Goal: Task Accomplishment & Management: Complete application form

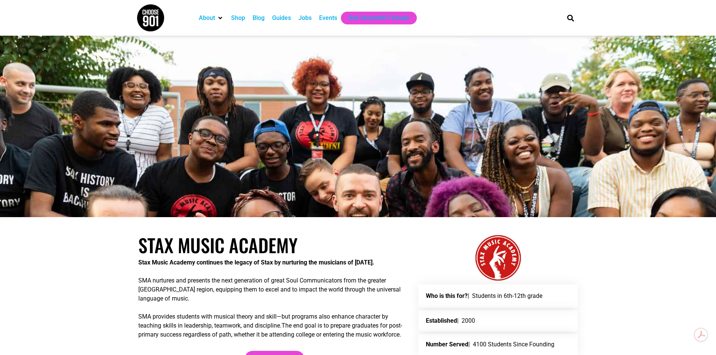
click at [306, 18] on div "Jobs" at bounding box center [305, 18] width 13 height 9
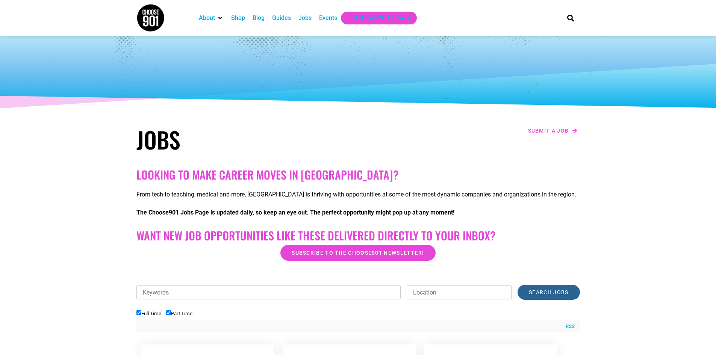
click at [561, 297] on input "Search Jobs" at bounding box center [549, 292] width 62 height 15
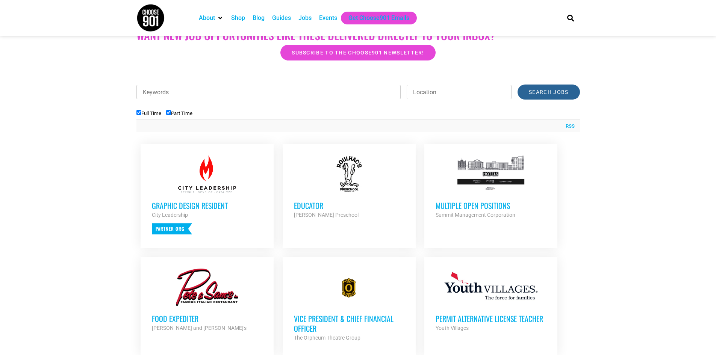
scroll to position [188, 0]
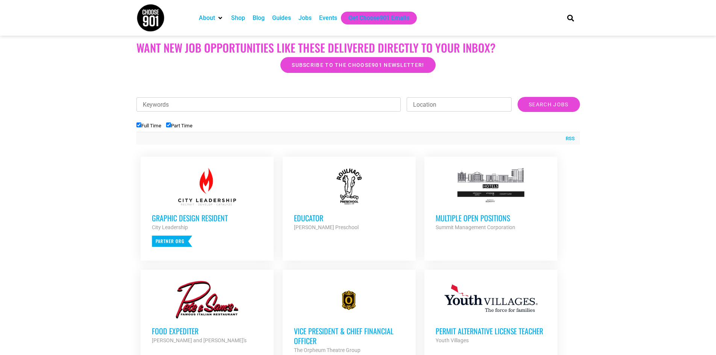
click at [457, 104] on input "Location" at bounding box center [459, 104] width 105 height 14
type input "MEMPHIS"
click at [547, 106] on input "Search Jobs" at bounding box center [549, 104] width 62 height 15
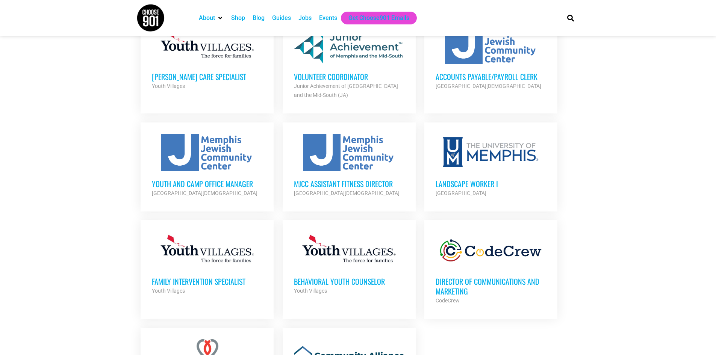
scroll to position [602, 0]
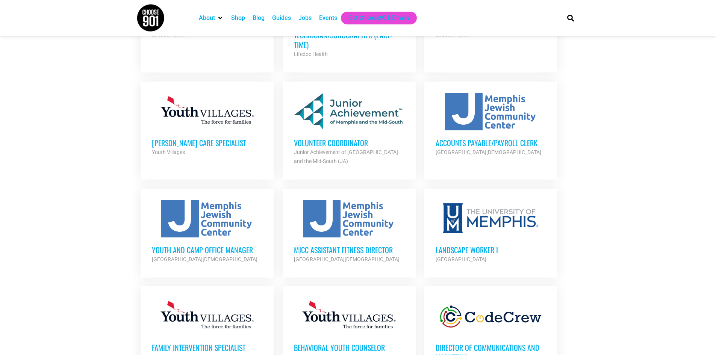
click at [498, 143] on h3 "Accounts Payable/Payroll Clerk" at bounding box center [491, 143] width 111 height 10
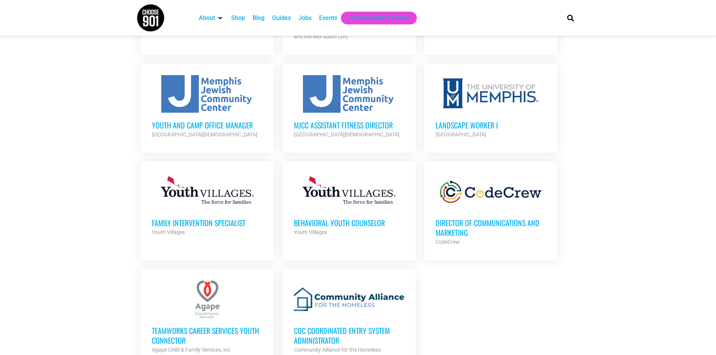
scroll to position [714, 0]
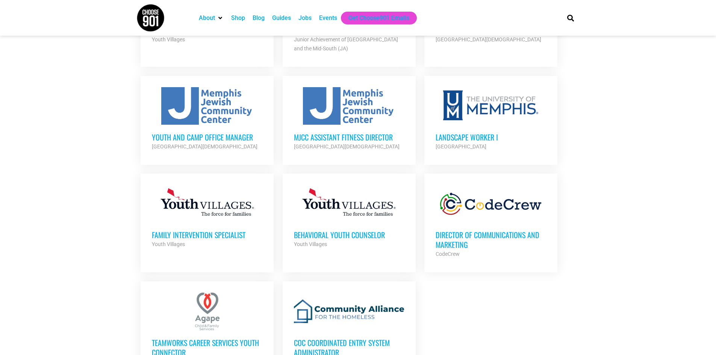
click at [217, 134] on h3 "Youth and Camp Office Manager" at bounding box center [207, 137] width 111 height 10
click at [328, 137] on h3 "MJCC Assistant Fitness Director" at bounding box center [349, 137] width 111 height 10
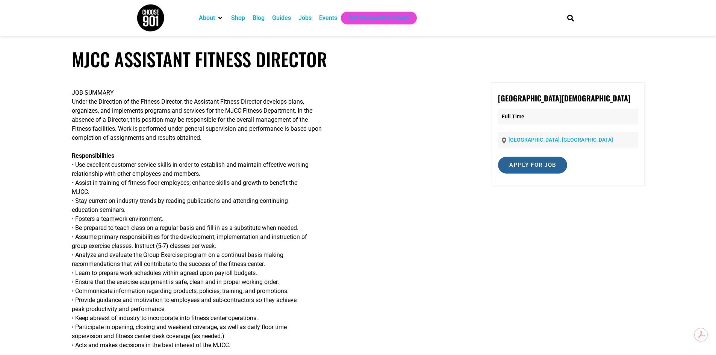
click at [523, 164] on input "Apply for job" at bounding box center [532, 165] width 69 height 17
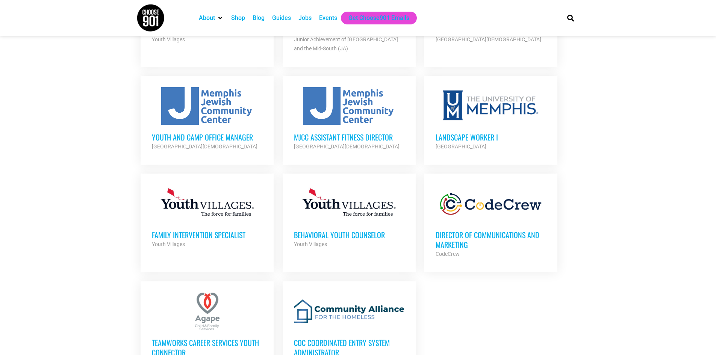
click at [477, 138] on h3 "Landscape Worker I" at bounding box center [491, 137] width 111 height 10
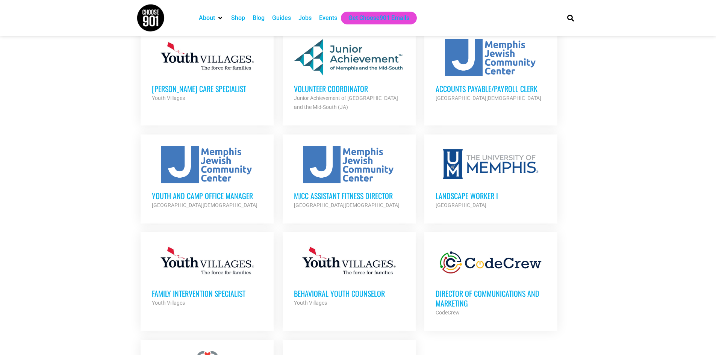
scroll to position [639, 0]
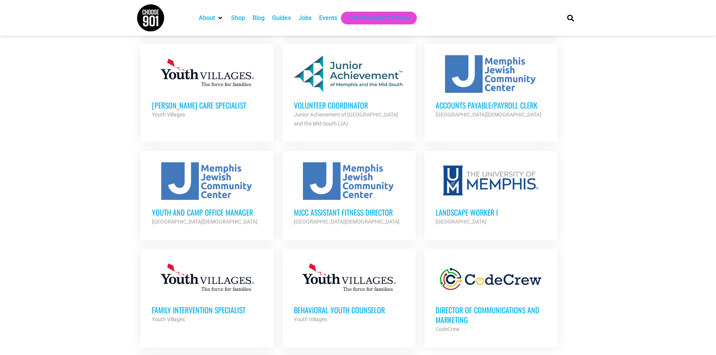
click at [510, 105] on h3 "Accounts Payable/Payroll Clerk" at bounding box center [491, 105] width 111 height 10
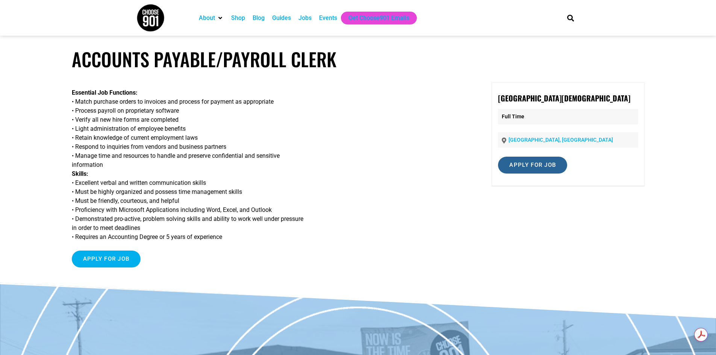
click at [515, 166] on input "Apply for job" at bounding box center [532, 165] width 69 height 17
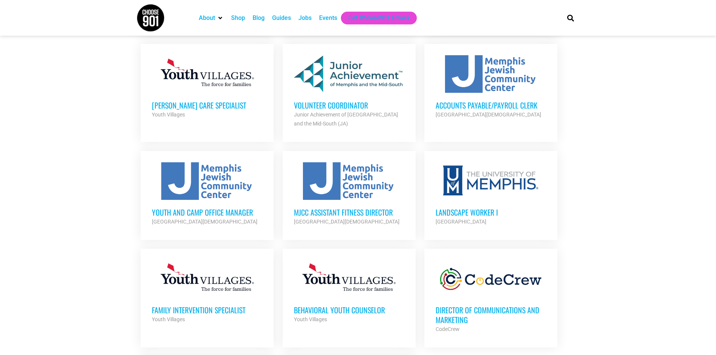
click at [202, 102] on h3 "[PERSON_NAME] Care Specialist" at bounding box center [207, 105] width 111 height 10
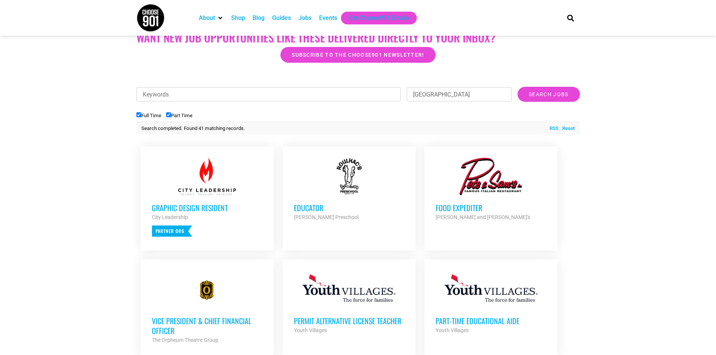
scroll to position [226, 0]
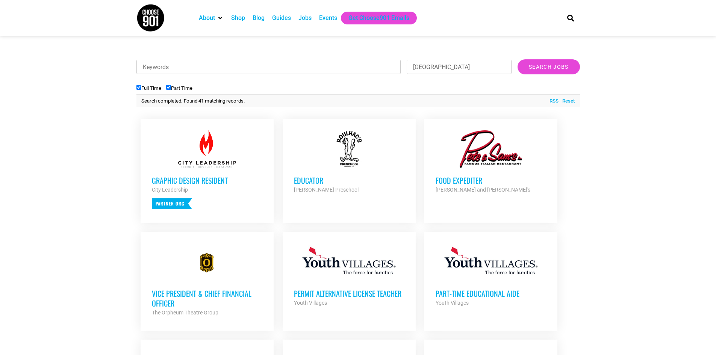
click at [466, 184] on h3 "Food Expediter" at bounding box center [491, 181] width 111 height 10
